Goal: Task Accomplishment & Management: Use online tool/utility

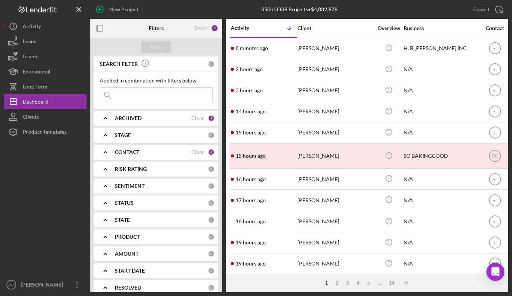
click at [177, 96] on input at bounding box center [156, 95] width 112 height 15
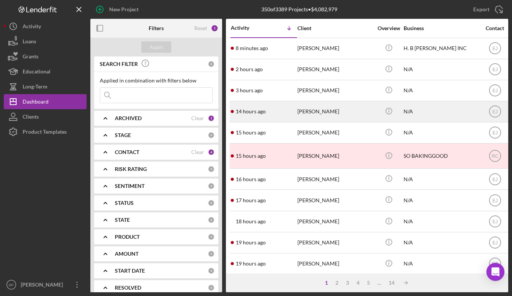
type input "o"
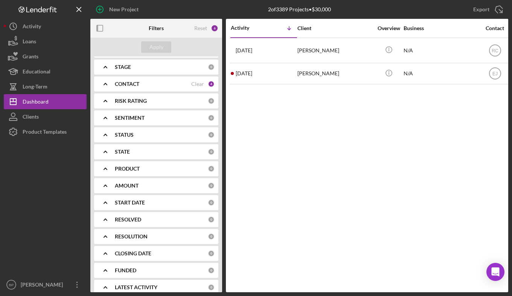
scroll to position [76, 0]
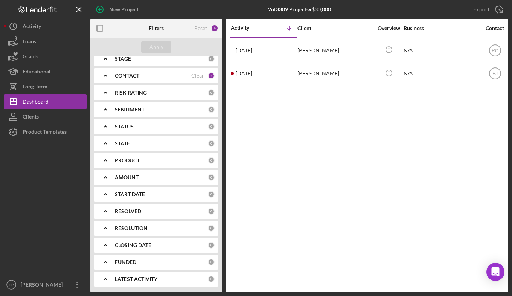
type input "[PERSON_NAME]"
click at [127, 226] on b "RESOLUTION" at bounding box center [131, 228] width 33 height 6
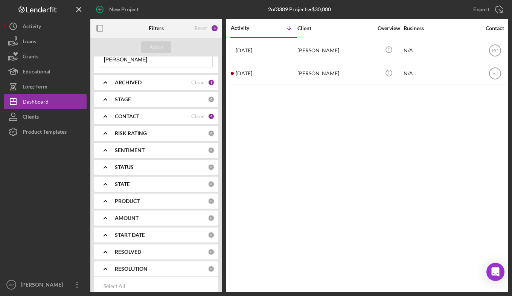
scroll to position [0, 0]
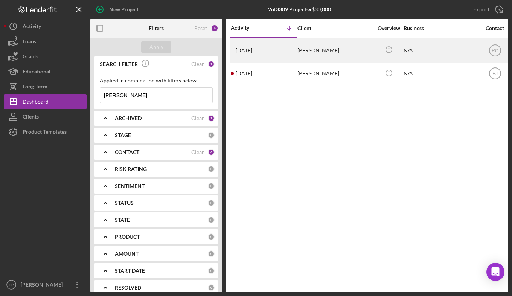
click at [248, 49] on time "[DATE]" at bounding box center [244, 50] width 17 height 6
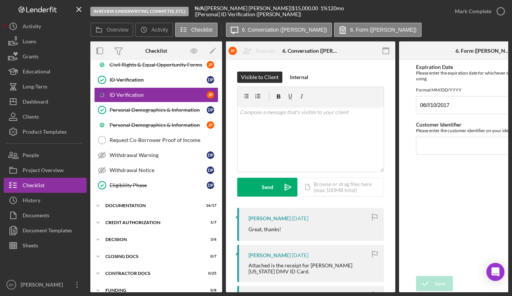
scroll to position [156, 0]
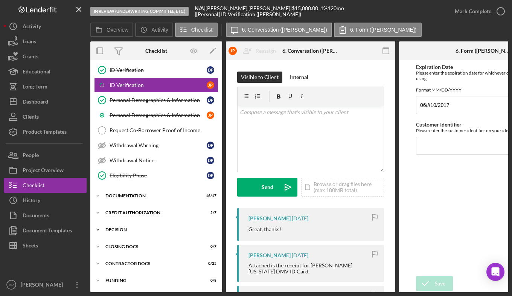
click at [115, 225] on div "Icon/Expander Decision 3 / 6" at bounding box center [156, 229] width 132 height 15
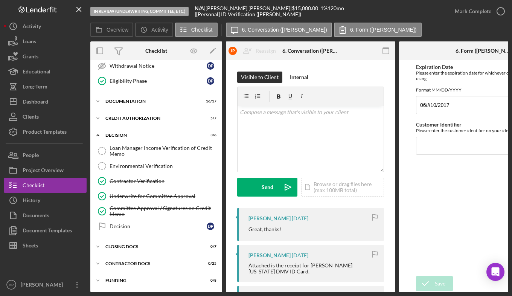
scroll to position [251, 0]
click at [121, 223] on div "Decision" at bounding box center [158, 226] width 97 height 6
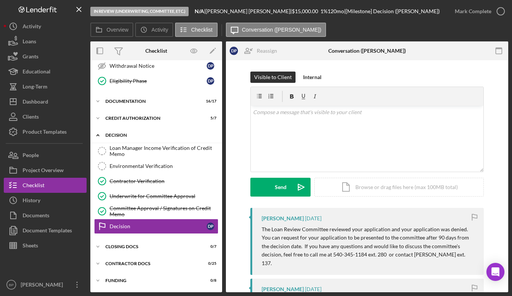
click at [113, 136] on div "Decision" at bounding box center [158, 135] width 107 height 5
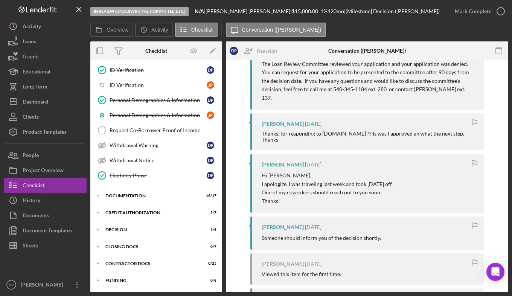
scroll to position [201, 0]
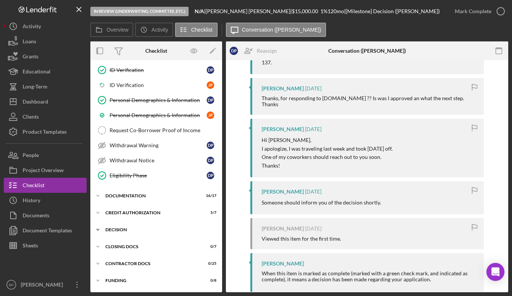
click at [113, 229] on div "Decision" at bounding box center [158, 229] width 107 height 5
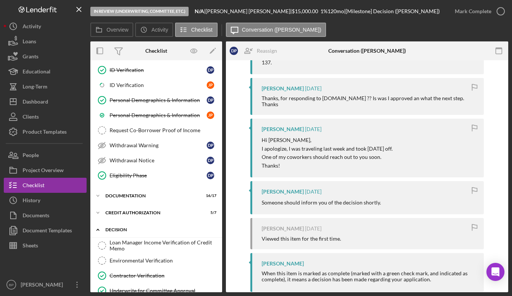
scroll to position [248, 0]
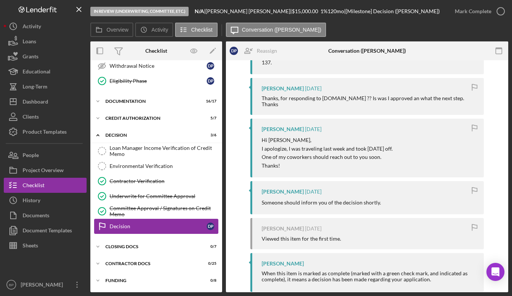
click at [121, 226] on div "Decision" at bounding box center [158, 226] width 97 height 6
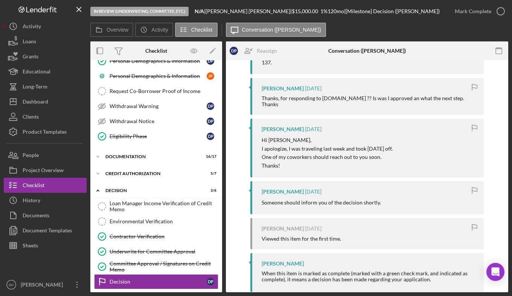
scroll to position [221, 0]
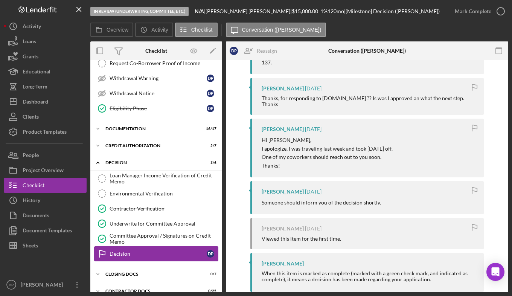
click at [145, 254] on div "Decision" at bounding box center [158, 254] width 97 height 6
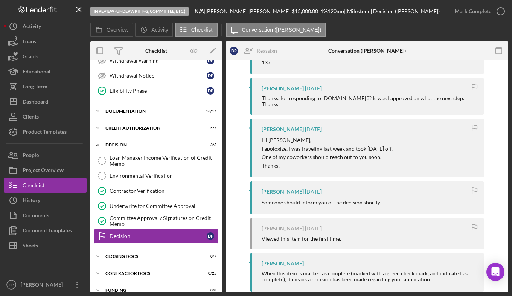
scroll to position [248, 0]
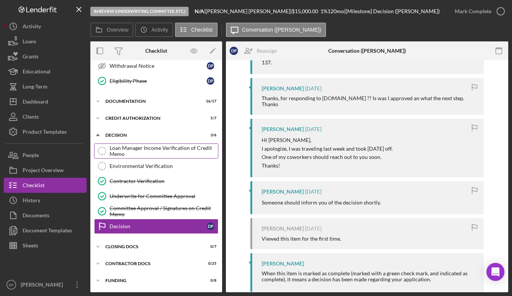
click at [147, 151] on div "Loan Manager Income Verification of Credit Memo" at bounding box center [164, 151] width 108 height 12
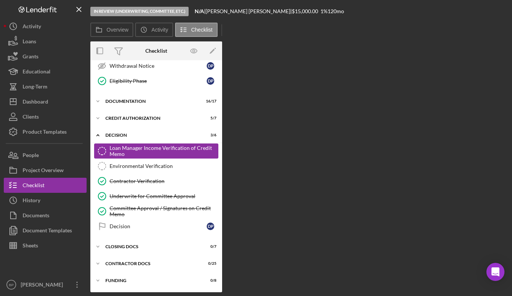
click at [147, 151] on div "Loan Manager Income Verification of Credit Memo" at bounding box center [164, 151] width 108 height 12
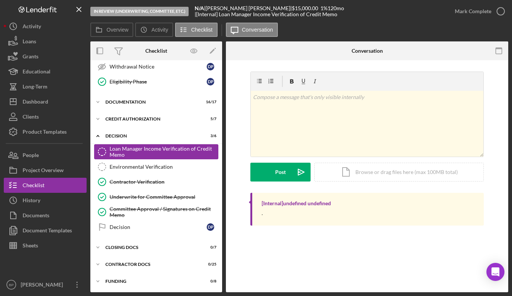
scroll to position [248, 0]
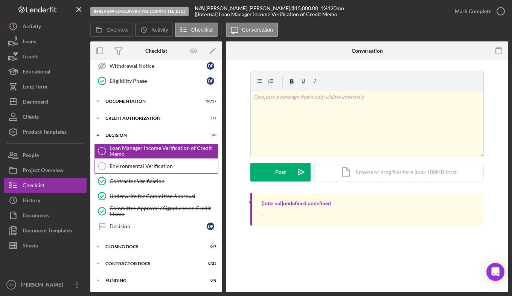
click at [129, 164] on div "Environmental Verification" at bounding box center [164, 166] width 108 height 6
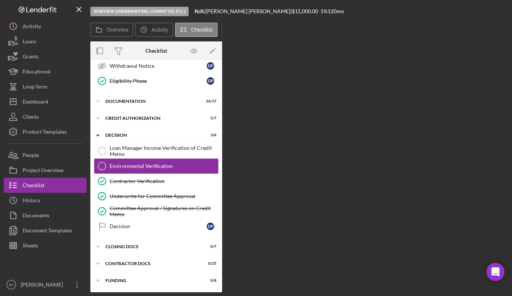
click at [129, 164] on div "Environmental Verification" at bounding box center [164, 166] width 108 height 6
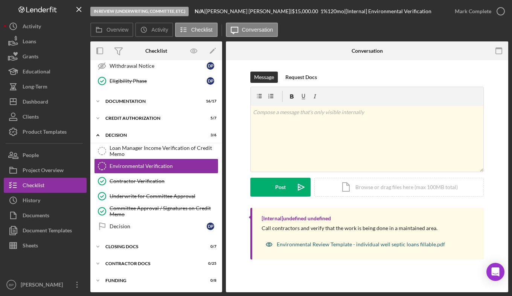
click at [311, 243] on div "Environmental Review Template - individual well septic loans fillable.pdf" at bounding box center [361, 244] width 168 height 6
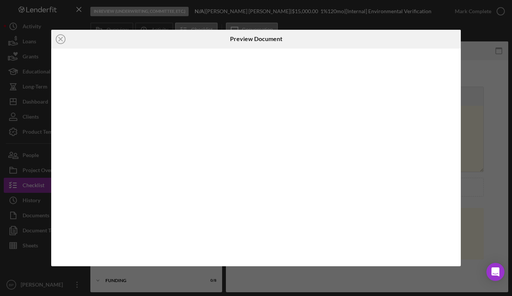
click at [311, 243] on div at bounding box center [256, 158] width 410 height 218
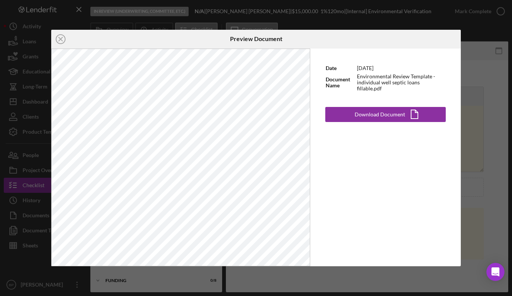
click at [492, 126] on div "Icon/Close Preview Document Date [DATE] Document Name Environmental Review Temp…" at bounding box center [256, 148] width 512 height 296
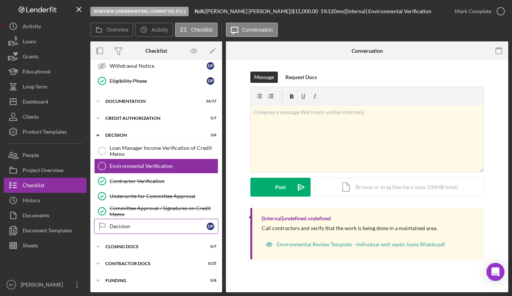
click at [121, 226] on div "Decision" at bounding box center [158, 226] width 97 height 6
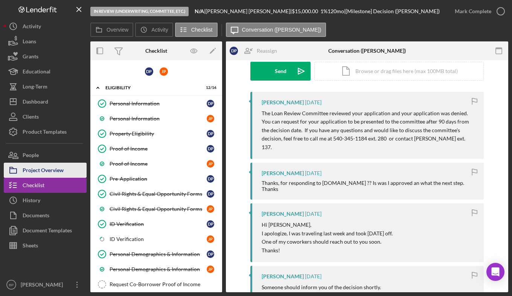
click at [44, 171] on div "Project Overview" at bounding box center [43, 171] width 41 height 17
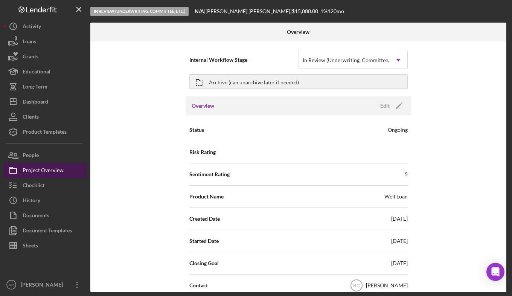
click at [44, 167] on div "Project Overview" at bounding box center [43, 171] width 41 height 17
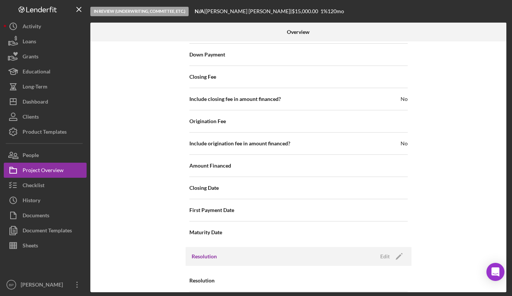
scroll to position [826, 0]
